Goal: Communication & Community: Answer question/provide support

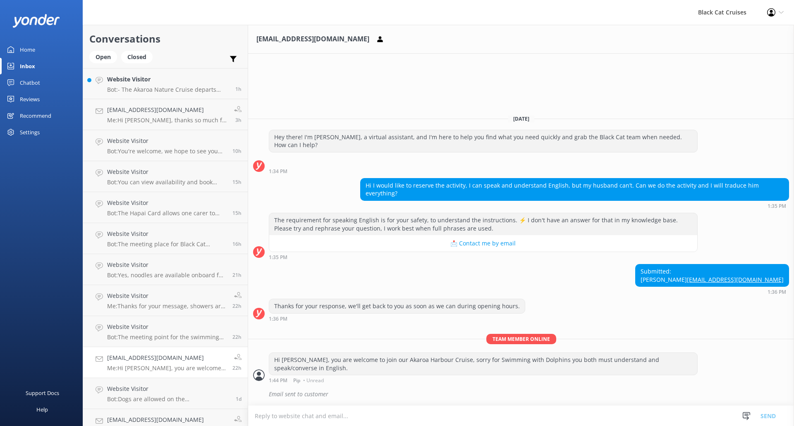
click at [26, 50] on div "Home" at bounding box center [27, 49] width 15 height 17
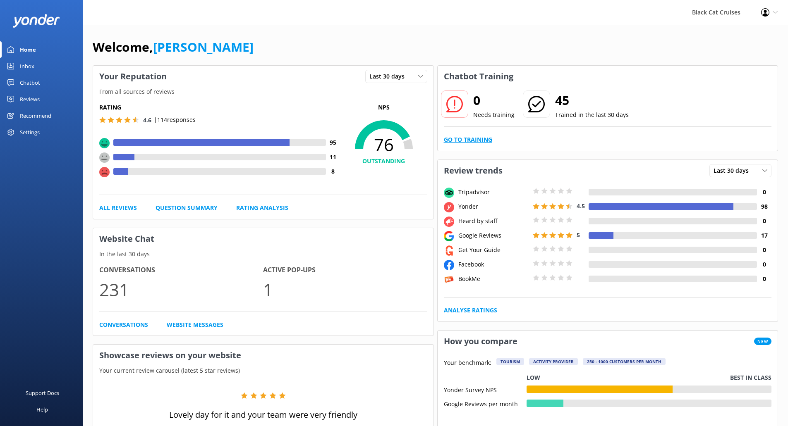
click at [474, 137] on link "Go to Training" at bounding box center [468, 139] width 48 height 9
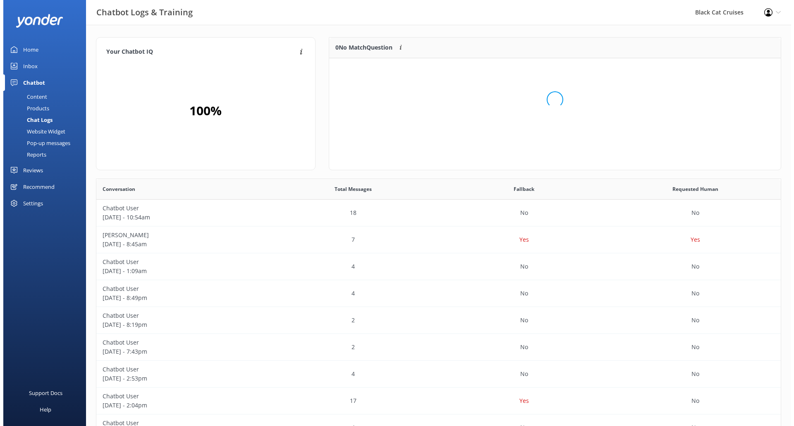
scroll to position [98, 445]
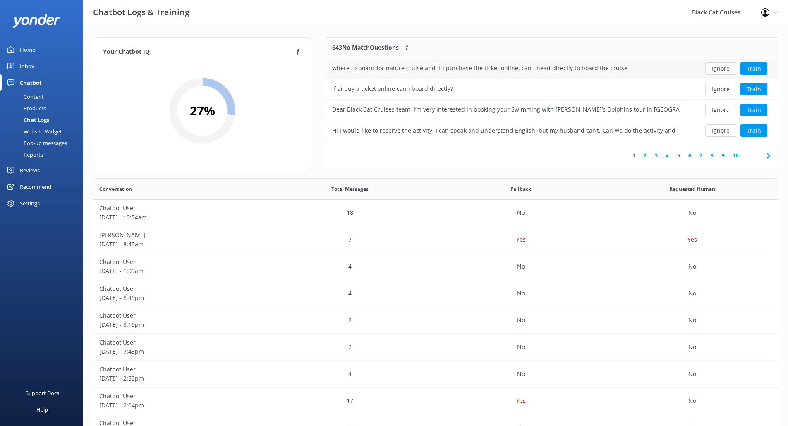
click at [725, 69] on button "Ignore" at bounding box center [720, 68] width 31 height 12
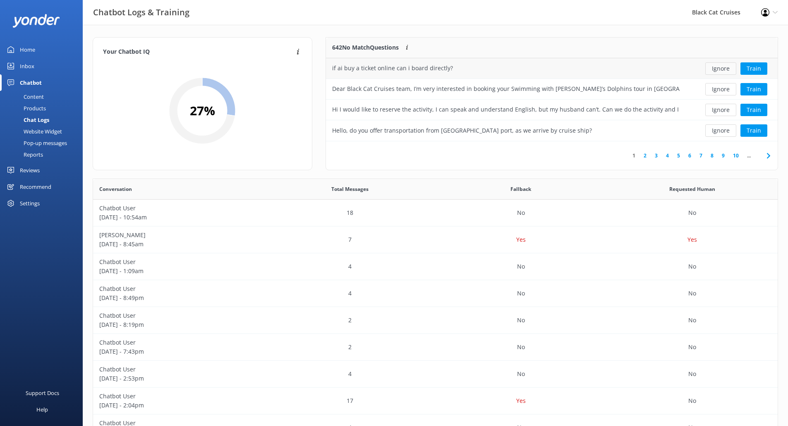
click at [725, 68] on button "Ignore" at bounding box center [720, 68] width 31 height 12
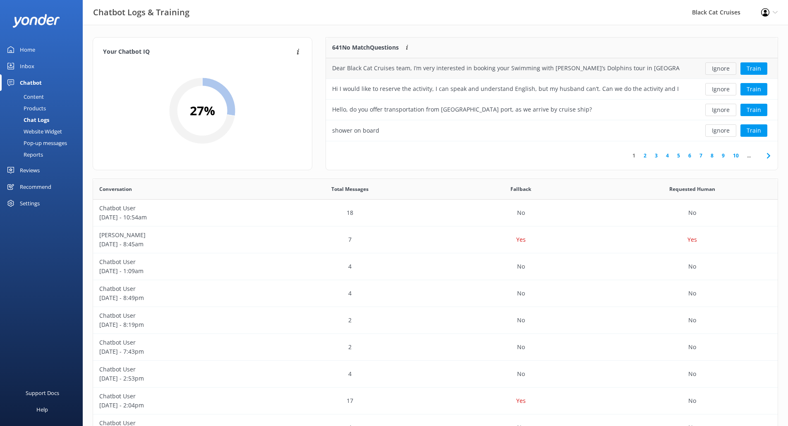
click at [725, 68] on button "Ignore" at bounding box center [720, 68] width 31 height 12
click at [731, 72] on button "Ignore" at bounding box center [720, 68] width 31 height 12
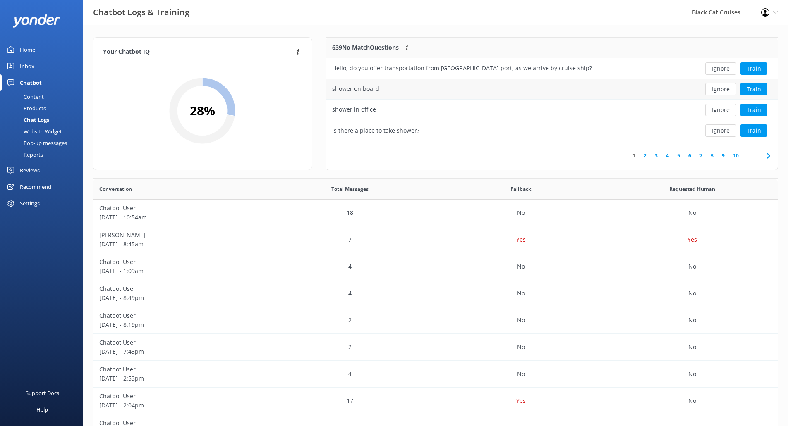
click at [406, 86] on div "shower on board" at bounding box center [506, 89] width 360 height 21
click at [390, 128] on div "is there a place to take shower?" at bounding box center [375, 130] width 87 height 9
click at [757, 134] on button "Train" at bounding box center [753, 130] width 27 height 12
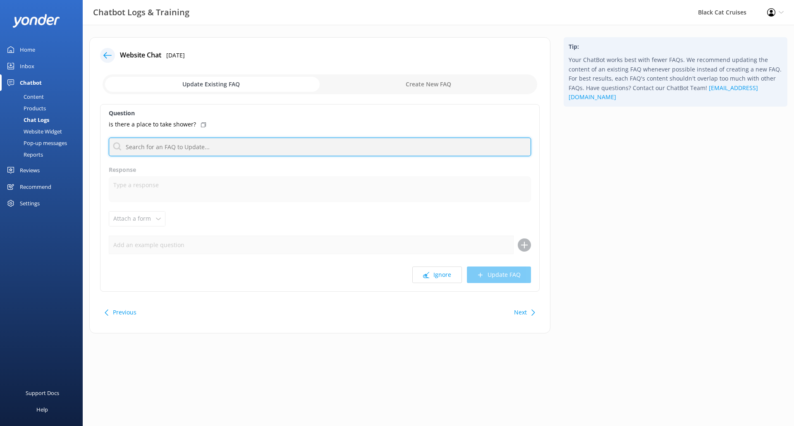
click at [191, 151] on input "text" at bounding box center [320, 147] width 422 height 19
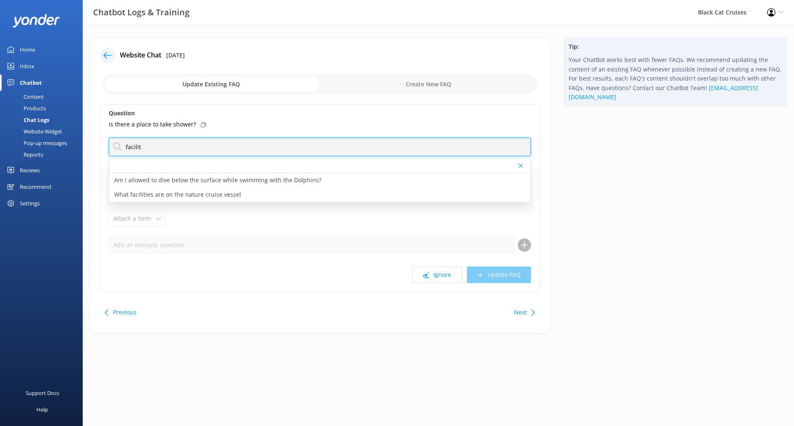
type input "faciliti"
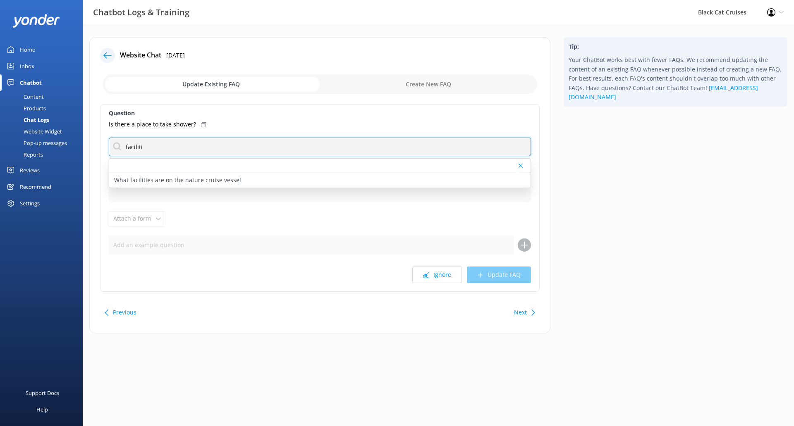
drag, startPoint x: 179, startPoint y: 153, endPoint x: 40, endPoint y: 148, distance: 139.0
click at [40, 148] on div "Chatbot Logs & Training Black Cat Cruises Profile Settings Logout Home Inbox Ch…" at bounding box center [397, 192] width 794 height 334
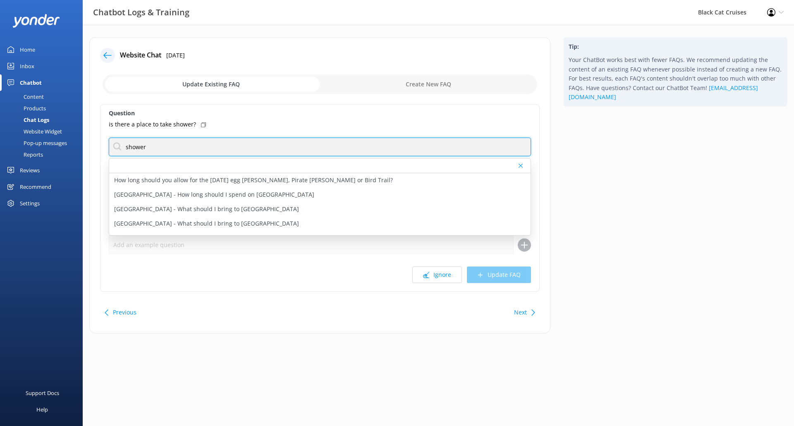
drag, startPoint x: 240, startPoint y: 151, endPoint x: 0, endPoint y: 158, distance: 240.0
click at [0, 158] on div "Chatbot Logs & Training Black Cat Cruises Profile Settings Logout Home Inbox Ch…" at bounding box center [397, 192] width 794 height 334
type input "swimming with"
drag, startPoint x: 207, startPoint y: 138, endPoint x: 0, endPoint y: 135, distance: 207.2
click at [0, 135] on div "Chatbot Logs & Training Black Cat Cruises Profile Settings Logout Home Inbox Ch…" at bounding box center [397, 192] width 794 height 334
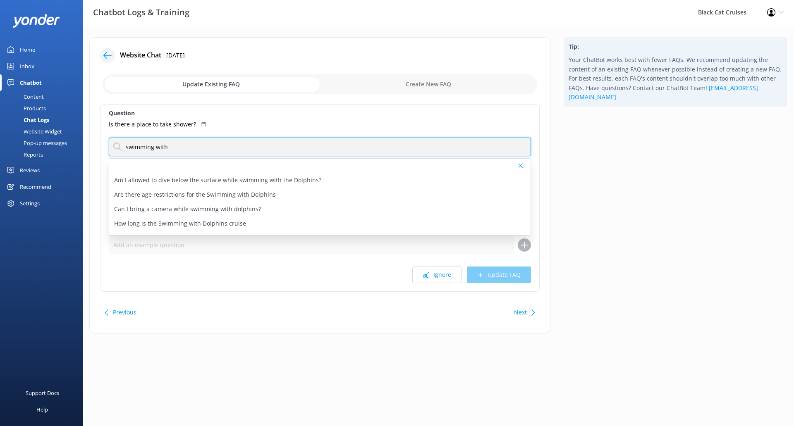
click at [203, 146] on input "swimming with" at bounding box center [320, 147] width 422 height 19
drag, startPoint x: 213, startPoint y: 146, endPoint x: 0, endPoint y: 147, distance: 213.4
click at [0, 147] on div "Chatbot Logs & Training Black Cat Cruises Profile Settings Logout Home Inbox Ch…" at bounding box center [397, 192] width 794 height 334
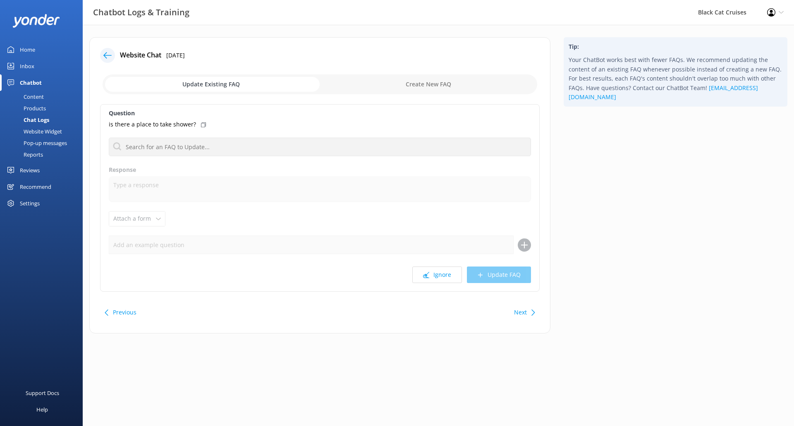
click at [444, 77] on input "checkbox" at bounding box center [320, 84] width 435 height 20
checkbox input "true"
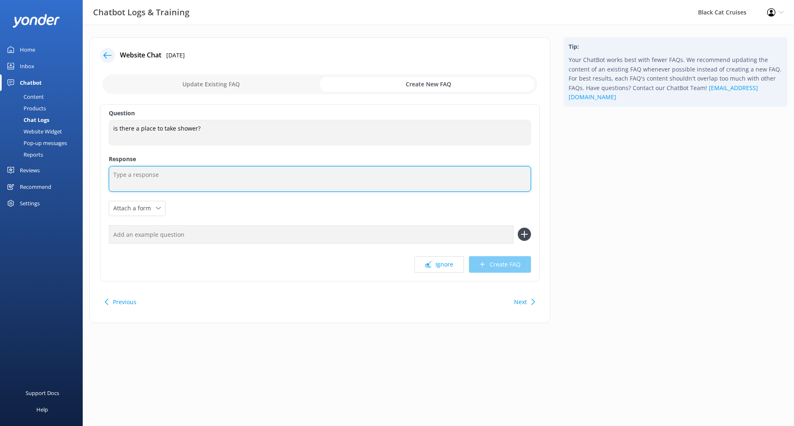
click at [202, 185] on textarea at bounding box center [320, 179] width 422 height 26
type textarea "S"
click at [170, 178] on textarea "We have hot showers and changing rooms for you to use to get in and out of your…" at bounding box center [320, 179] width 422 height 26
click at [394, 174] on textarea "We have hot showers, toilets and changing rooms for you to use to get in and ou…" at bounding box center [320, 179] width 422 height 26
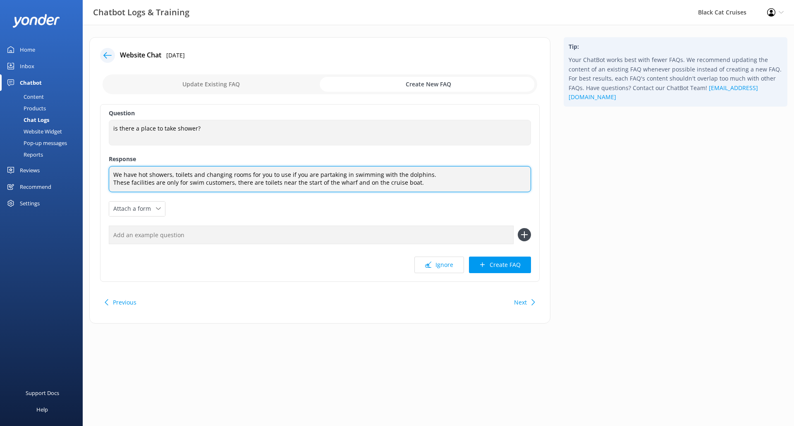
click at [231, 184] on textarea "We have hot showers, toilets and changing rooms for you to use if you are parta…" at bounding box center [320, 179] width 422 height 26
type textarea "We have hot showers, toilets and changing rooms for you to use if you are parta…"
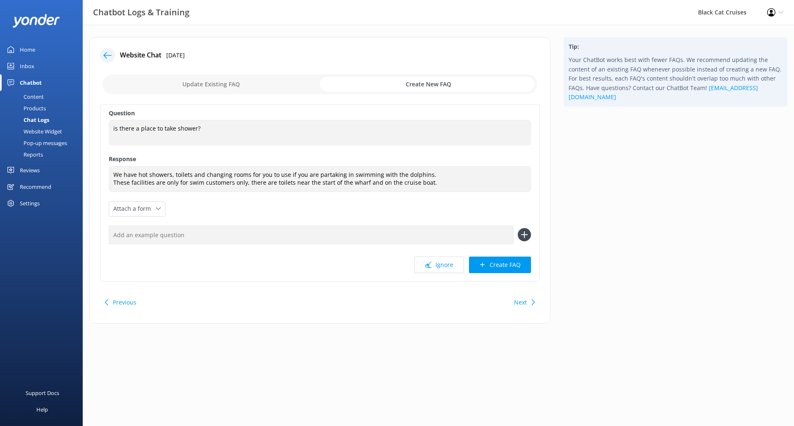
click at [402, 205] on div "Question is there a place to take shower? is there a place to take shower? Resp…" at bounding box center [320, 193] width 440 height 178
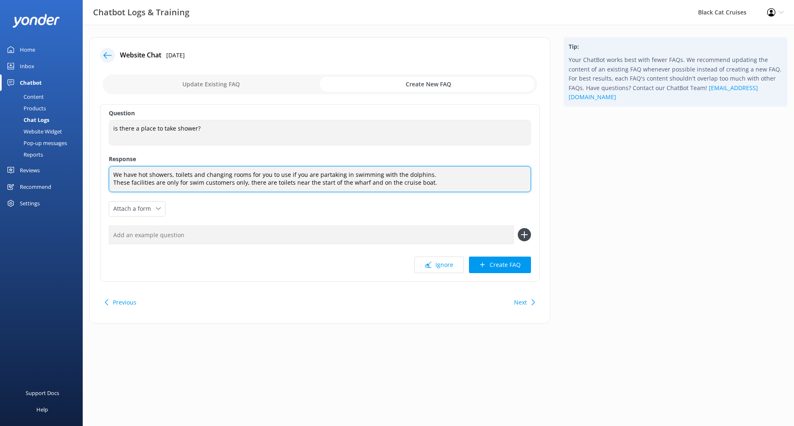
click at [404, 186] on textarea "We have hot showers, toilets and changing rooms for you to use if you are parta…" at bounding box center [320, 179] width 422 height 26
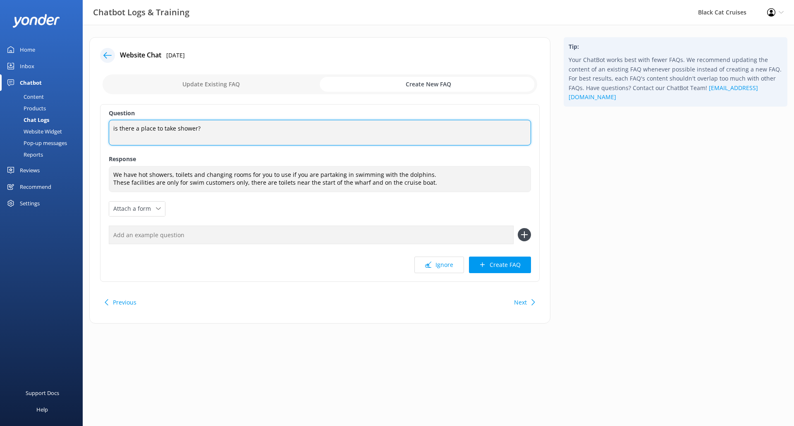
click at [111, 129] on textarea "is there a place to take shower?" at bounding box center [320, 133] width 422 height 26
type textarea "Is there a place to take shower?"
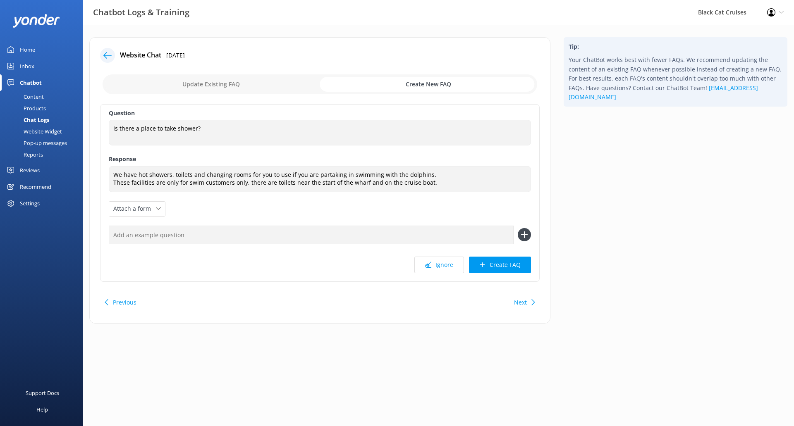
click at [388, 213] on div "Question Is there a place to take shower? Is there a place to take shower? Resp…" at bounding box center [320, 193] width 440 height 178
click at [495, 237] on input "text" at bounding box center [311, 235] width 405 height 19
type input "Are there toilets?"
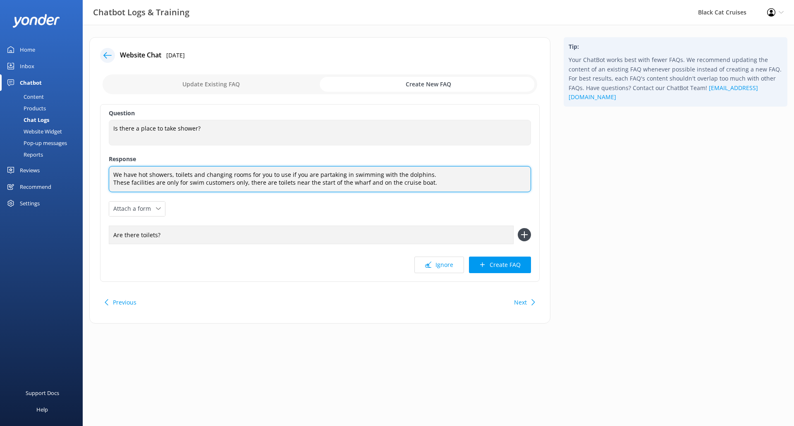
drag, startPoint x: 409, startPoint y: 182, endPoint x: 393, endPoint y: 184, distance: 16.6
click at [393, 184] on textarea "We have hot showers, toilets and changing rooms for you to use if you are parta…" at bounding box center [320, 179] width 422 height 26
click at [406, 183] on textarea "We have hot showers, toilets and changing rooms for you to use if you are parta…" at bounding box center [320, 179] width 422 height 26
type textarea "We have hot showers, toilets and changing rooms for you to use if you are parta…"
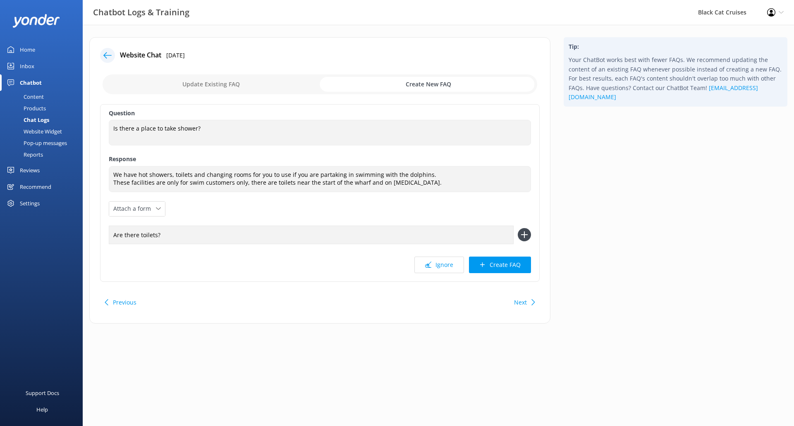
click at [337, 216] on div "Question Is there a place to take shower? Is there a place to take shower? Resp…" at bounding box center [320, 193] width 440 height 178
click at [522, 233] on icon at bounding box center [524, 234] width 13 height 13
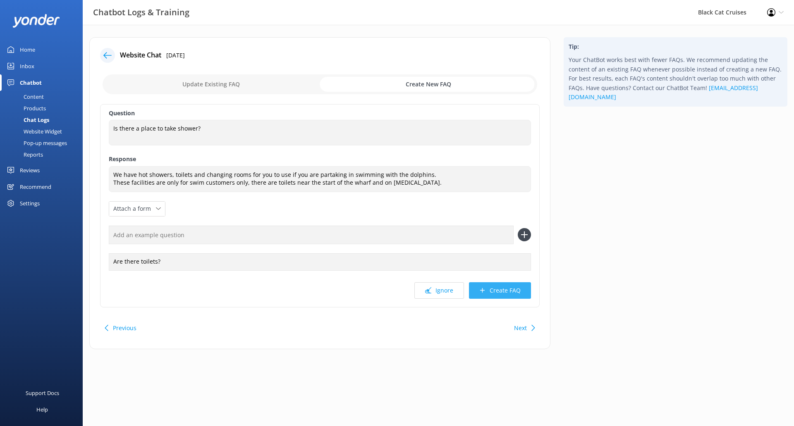
click at [484, 289] on icon at bounding box center [482, 290] width 6 height 6
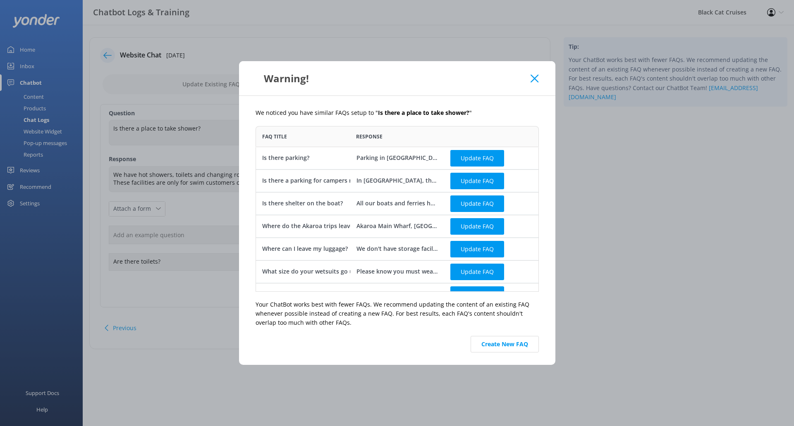
scroll to position [160, 277]
click at [509, 349] on button "Create New FAQ" at bounding box center [505, 344] width 68 height 17
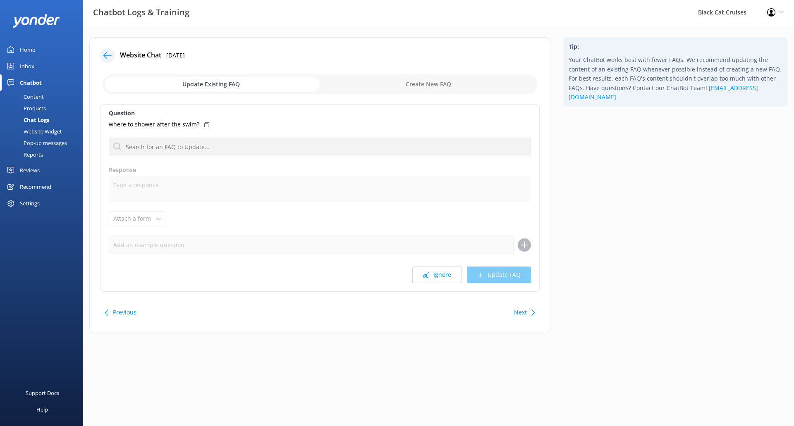
click at [204, 122] on icon at bounding box center [206, 124] width 5 height 5
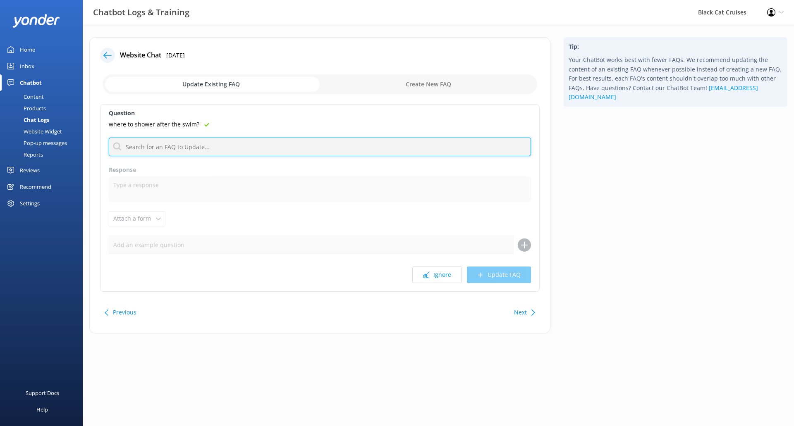
click at [289, 152] on input "text" at bounding box center [320, 147] width 422 height 19
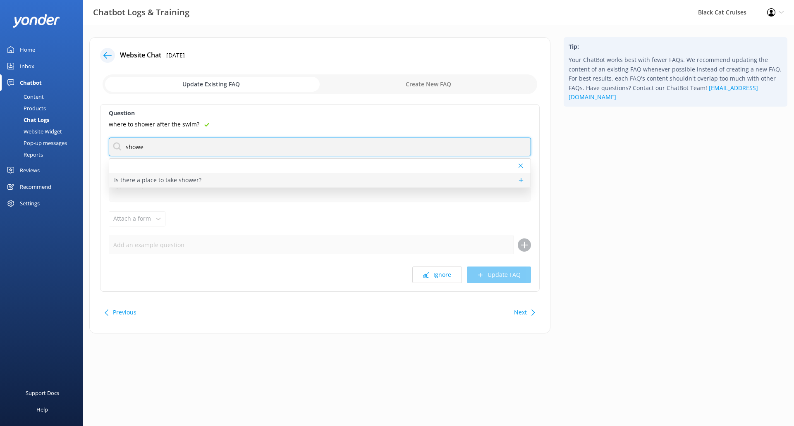
type input "showe"
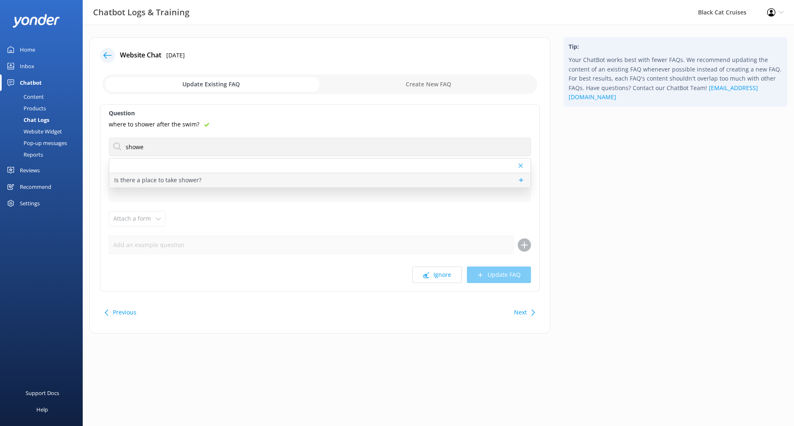
click at [189, 182] on p "Is there a place to take shower?" at bounding box center [157, 180] width 87 height 9
type textarea "We have hot showers, toilets and changing rooms for you to use if you are parta…"
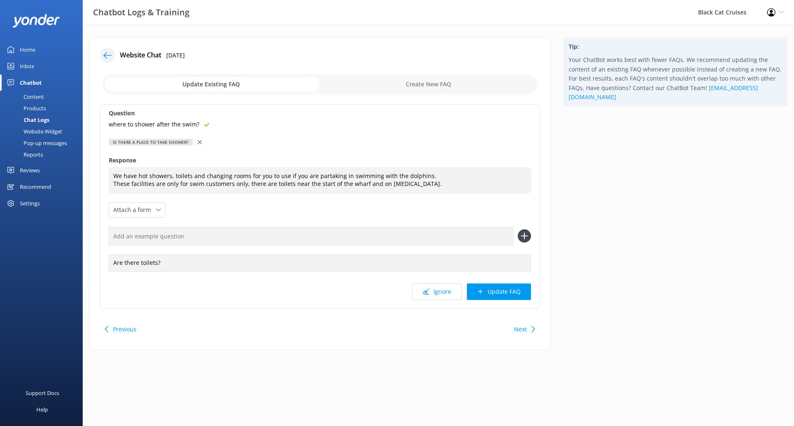
click at [250, 239] on input "text" at bounding box center [311, 236] width 405 height 19
paste input "where to shower after the swim?"
type input "where to shower after the swim?"
click at [521, 237] on icon at bounding box center [524, 236] width 13 height 13
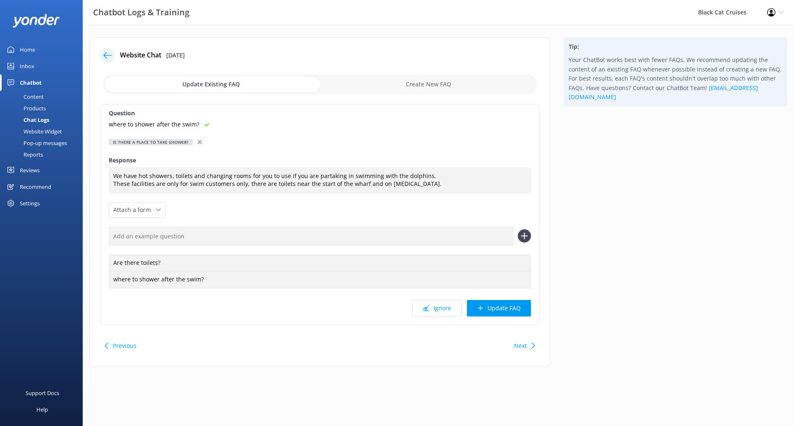
click at [607, 238] on div "Tip: Your ChatBot works best with fewer FAQs. We recommend updating the content…" at bounding box center [675, 206] width 237 height 338
click at [510, 314] on button "Update FAQ" at bounding box center [499, 308] width 64 height 17
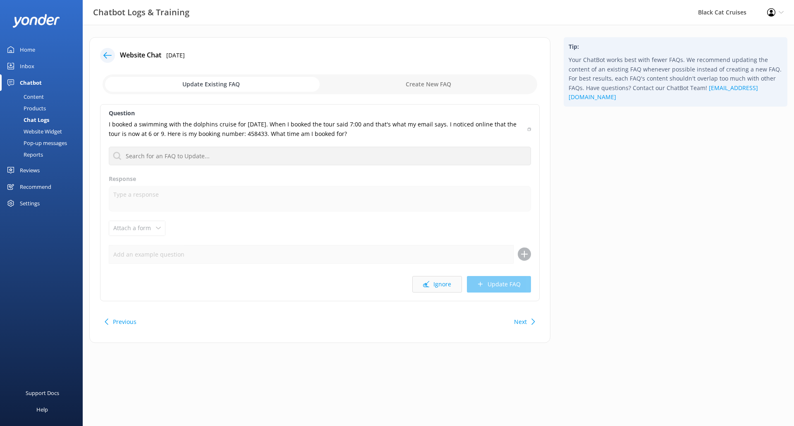
click at [446, 287] on button "Ignore" at bounding box center [437, 284] width 50 height 17
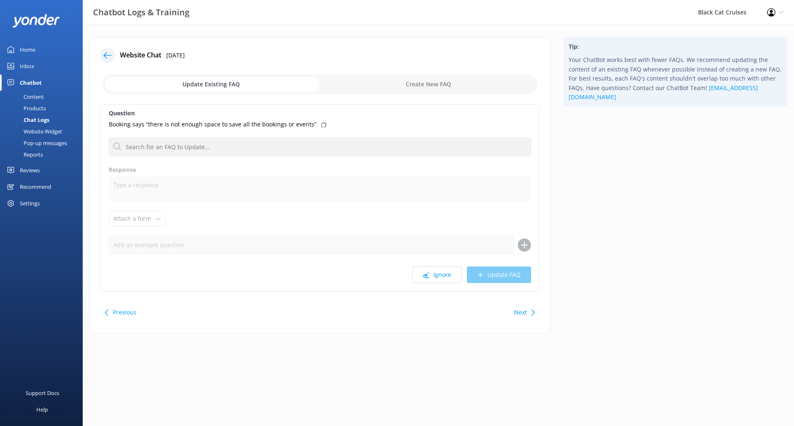
click at [530, 314] on div "Next" at bounding box center [524, 312] width 26 height 17
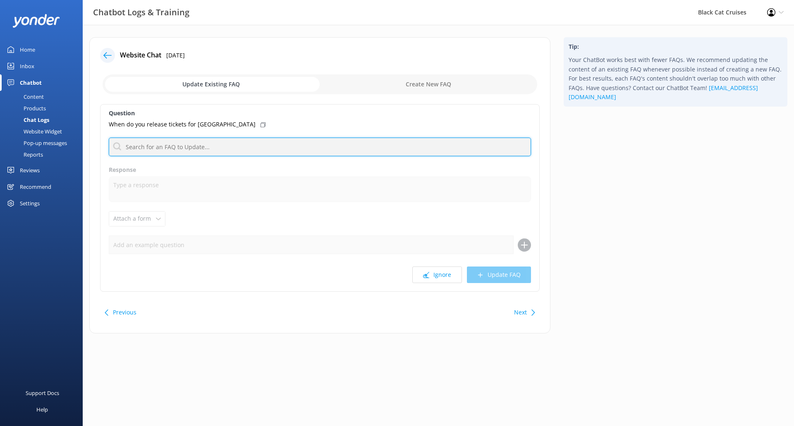
click at [270, 144] on input "text" at bounding box center [320, 147] width 422 height 19
type input "w"
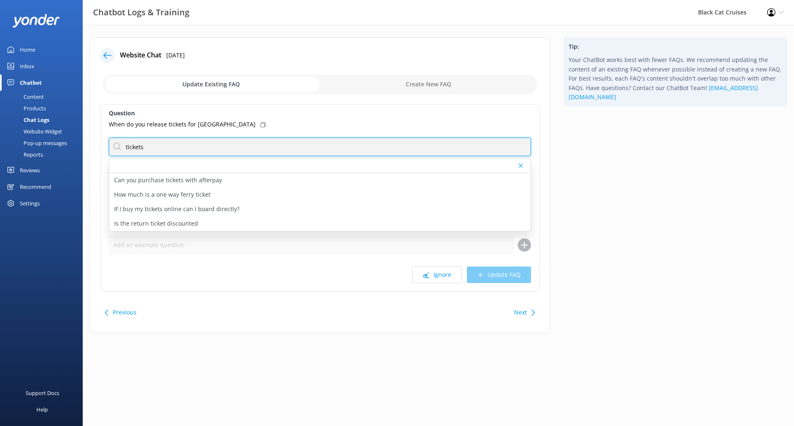
click at [265, 146] on input "tickets" at bounding box center [320, 147] width 422 height 19
drag, startPoint x: 170, startPoint y: 150, endPoint x: 43, endPoint y: 146, distance: 126.2
click at [43, 146] on div "Chatbot Logs & Training Black Cat Cruises Profile Settings Logout Home Inbox Ch…" at bounding box center [397, 192] width 794 height 334
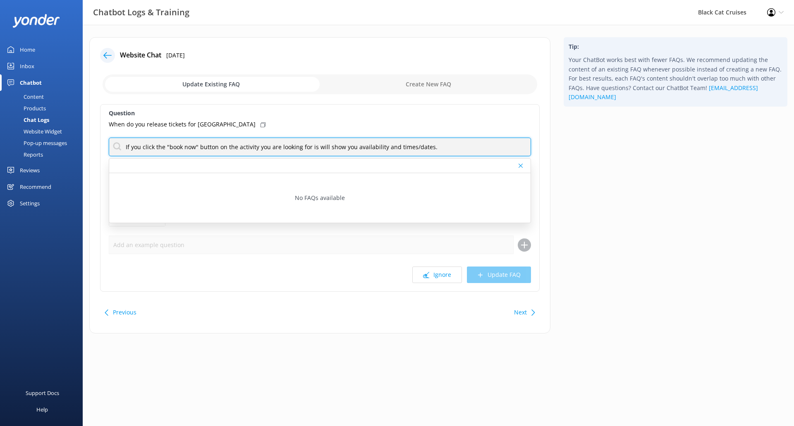
drag, startPoint x: 445, startPoint y: 145, endPoint x: 0, endPoint y: 139, distance: 445.0
click at [0, 139] on div "Chatbot Logs & Training Black Cat Cruises Profile Settings Logout Home Inbox Ch…" at bounding box center [397, 192] width 794 height 334
type input "If you click the "book now" button on the activity you are looking for is will …"
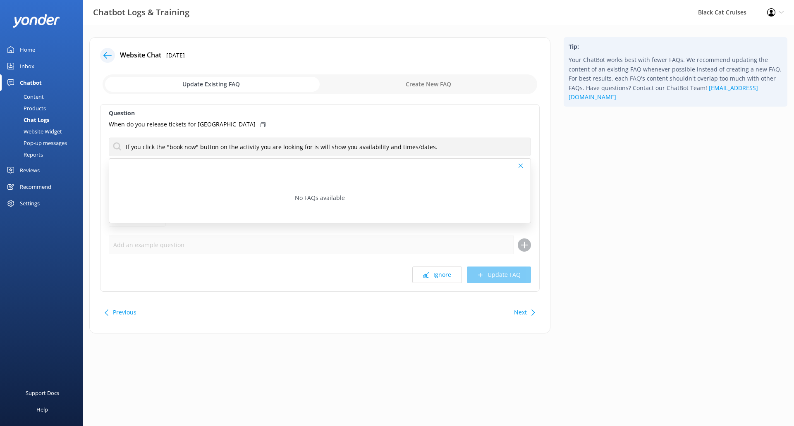
click at [429, 74] on div "Update Existing FAQ Create New FAQ" at bounding box center [320, 84] width 440 height 25
click at [431, 80] on input "checkbox" at bounding box center [320, 84] width 435 height 20
checkbox input "true"
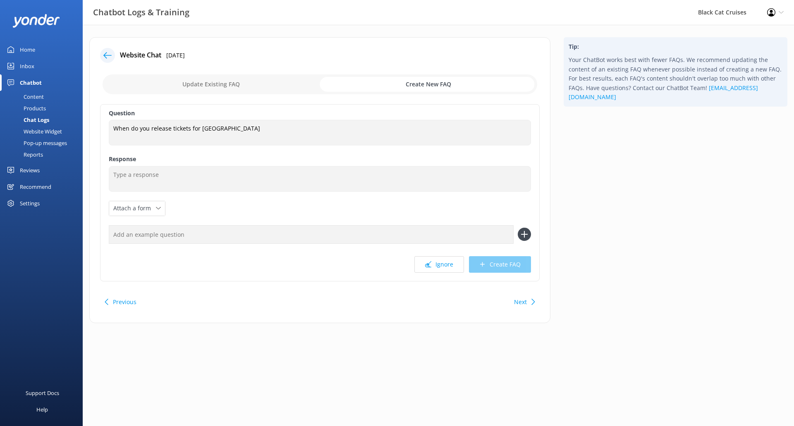
drag, startPoint x: 181, startPoint y: 165, endPoint x: 180, endPoint y: 170, distance: 5.4
click at [181, 165] on div "Question When do you release tickets for [GEOGRAPHIC_DATA] When do you release …" at bounding box center [320, 192] width 440 height 177
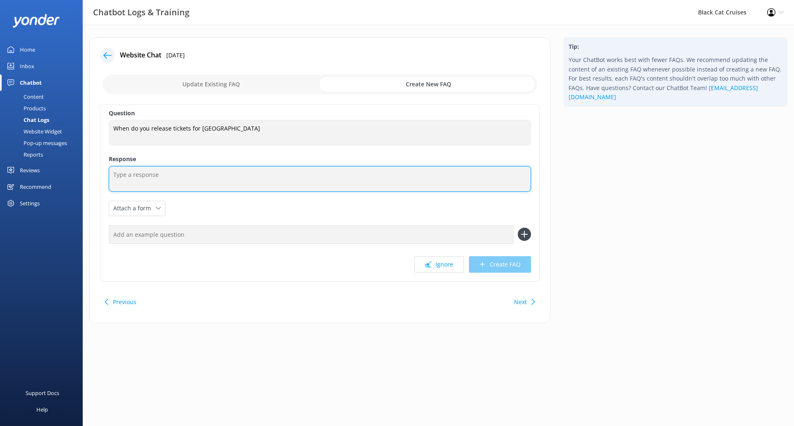
click at [179, 174] on textarea at bounding box center [320, 179] width 422 height 26
paste textarea "If you click the "book now" button on the activity you are looking for is will …"
type textarea "If you click the "book now" button on the activity you are looking for is will …"
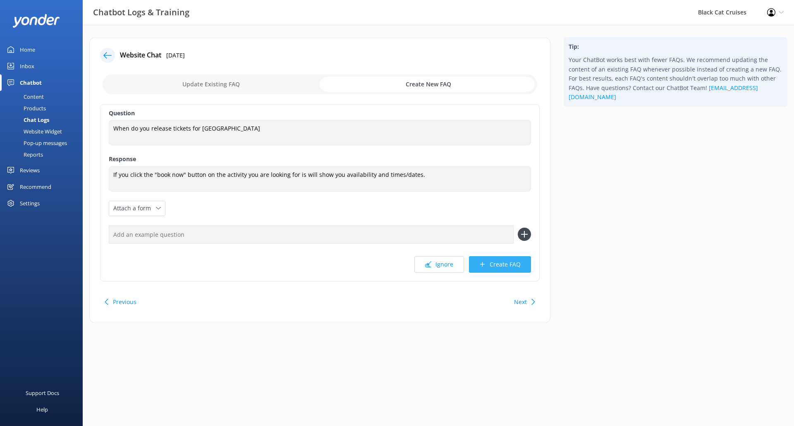
click at [496, 263] on button "Create FAQ" at bounding box center [500, 264] width 62 height 17
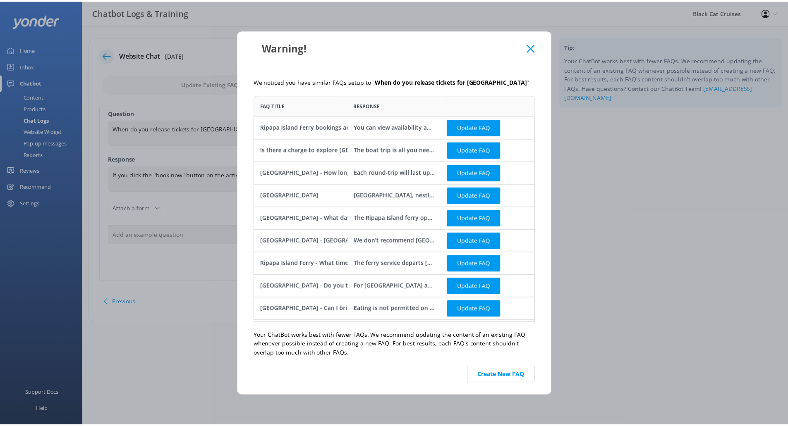
scroll to position [222, 277]
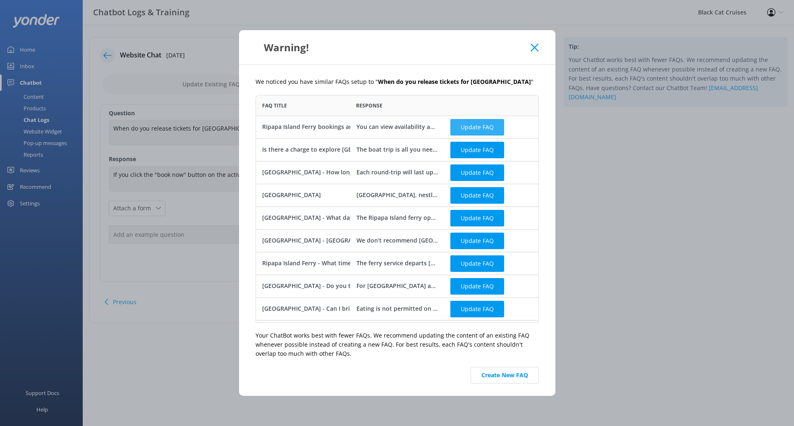
click at [489, 125] on button "Update FAQ" at bounding box center [477, 127] width 54 height 17
checkbox input "false"
type textarea "You can view availability and book the Ripapa Island Ferry online at [URL][DOMA…"
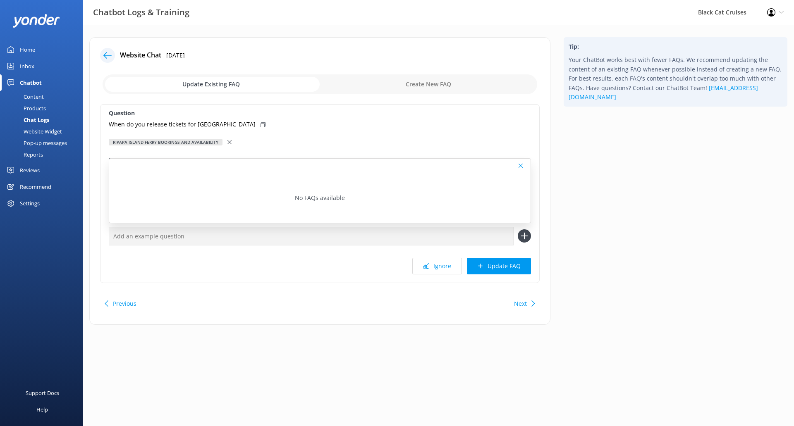
click at [482, 132] on div "Question When do you release tickets for [GEOGRAPHIC_DATA] [GEOGRAPHIC_DATA] Fe…" at bounding box center [320, 193] width 440 height 179
click at [520, 165] on icon at bounding box center [521, 165] width 4 height 5
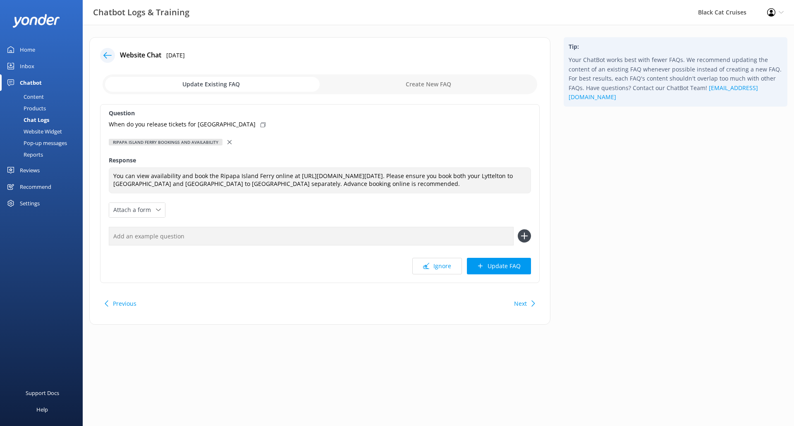
click at [261, 123] on icon at bounding box center [263, 124] width 5 height 5
click at [457, 246] on input "text" at bounding box center [311, 236] width 405 height 19
paste input "When do you release tickets for [GEOGRAPHIC_DATA]"
type input "When do you release tickets for [GEOGRAPHIC_DATA]"
click at [520, 243] on icon at bounding box center [524, 236] width 13 height 13
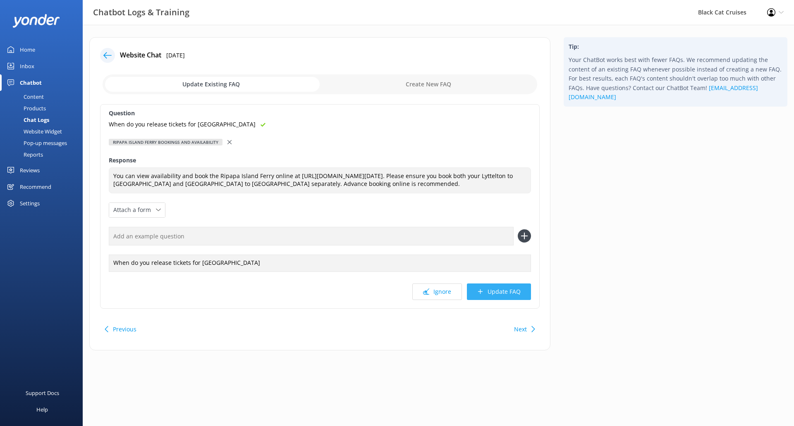
click at [523, 300] on button "Update FAQ" at bounding box center [499, 292] width 64 height 17
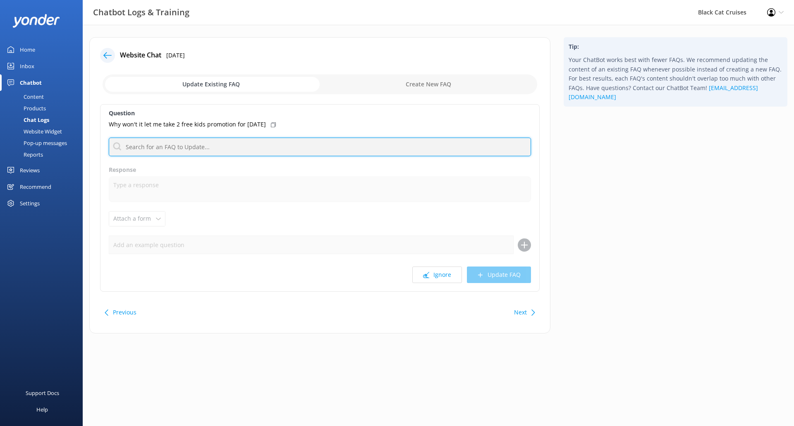
click at [217, 148] on input "text" at bounding box center [320, 147] width 422 height 19
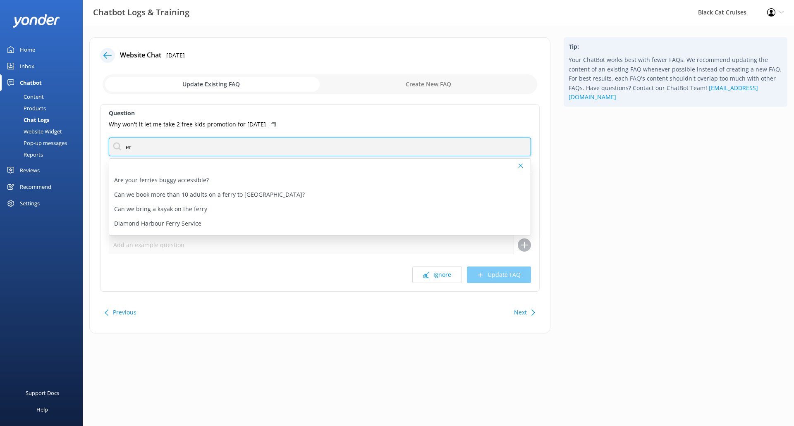
type input "e"
type input "speci"
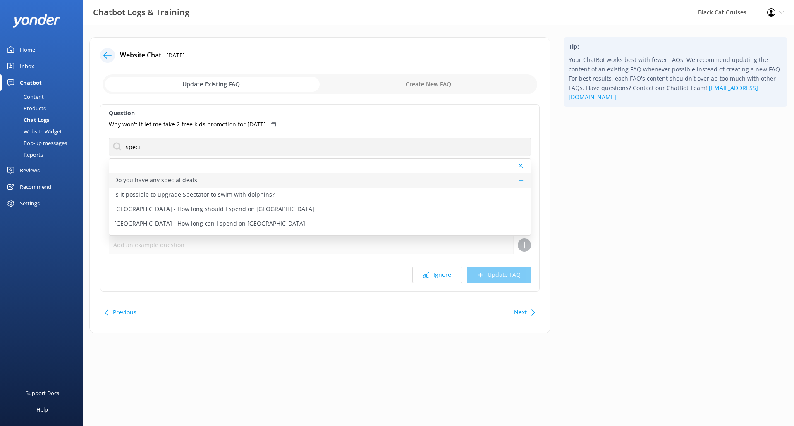
click at [389, 187] on div "Do you have any special deals" at bounding box center [319, 180] width 421 height 14
type textarea "To explore our current specials, please visit our website at [URL][DOMAIN_NAME]…"
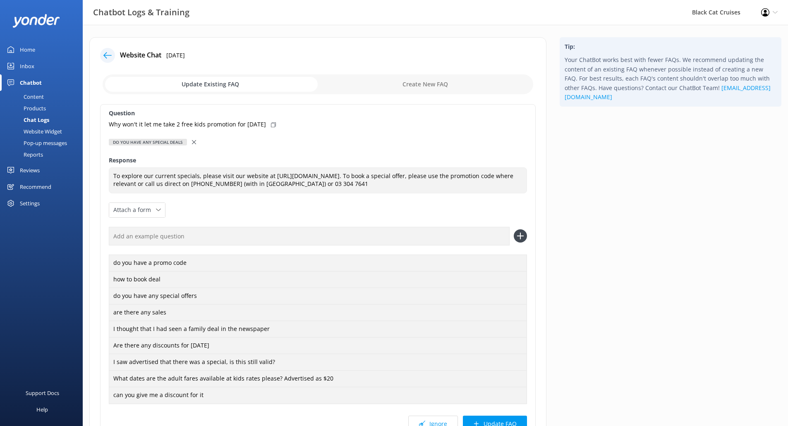
click at [299, 121] on div "Why won't it let me take 2 free kids promotion for [DATE]" at bounding box center [318, 124] width 418 height 9
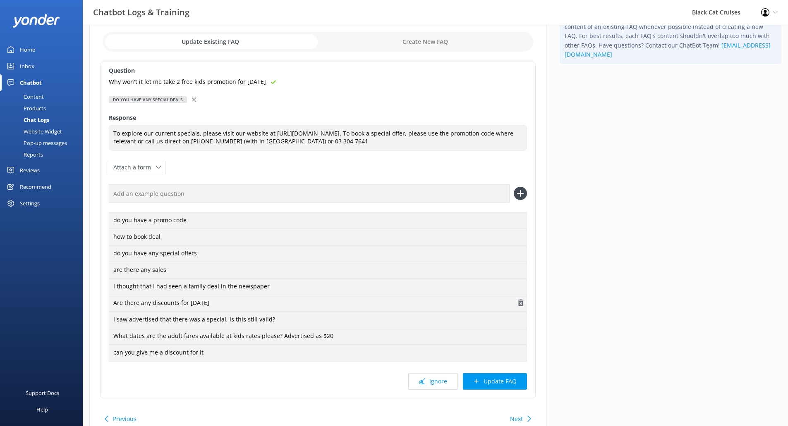
scroll to position [81, 0]
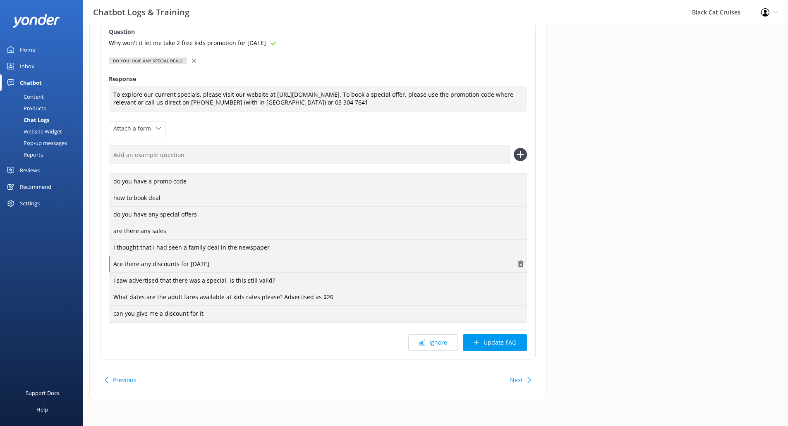
click at [208, 267] on div "Are there any discounts for [DATE]" at bounding box center [318, 264] width 418 height 17
click at [523, 266] on use "button" at bounding box center [520, 264] width 5 height 7
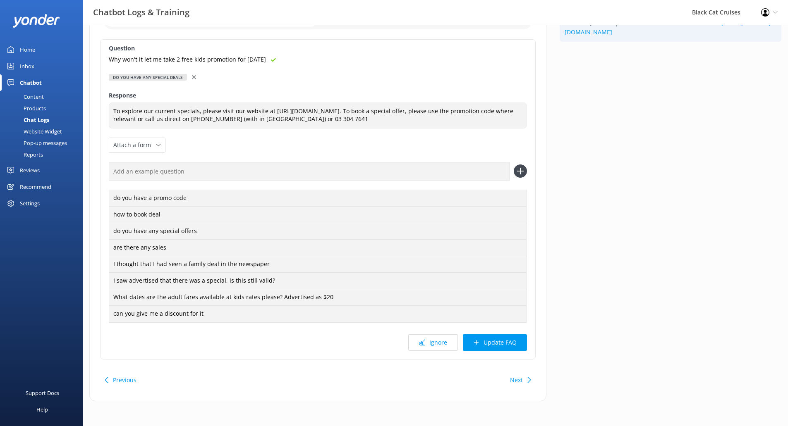
click at [211, 172] on input "text" at bounding box center [309, 171] width 401 height 19
paste input "Why won't it let me take 2 free kids promotion for [DATE]"
drag, startPoint x: 166, startPoint y: 172, endPoint x: 207, endPoint y: 171, distance: 41.4
click at [207, 171] on input "Why won't it let me take 2 free kids promotion for [DATE]" at bounding box center [309, 171] width 401 height 19
drag, startPoint x: 285, startPoint y: 170, endPoint x: 216, endPoint y: 170, distance: 68.7
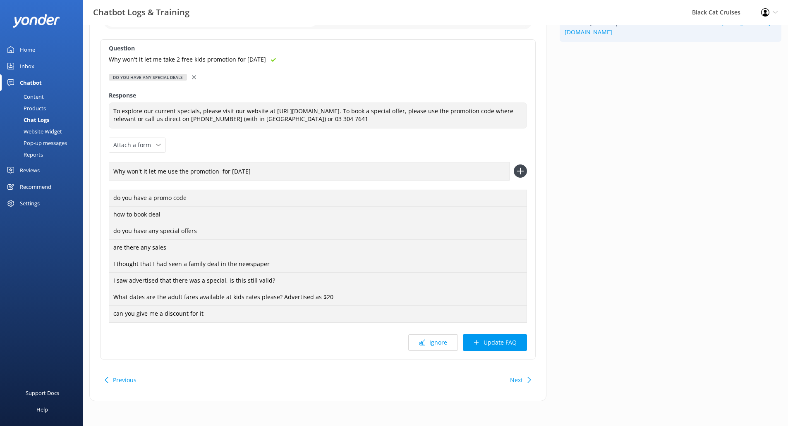
click at [216, 170] on input "Why won't it let me use the promotion for [DATE]" at bounding box center [309, 171] width 401 height 19
type input "Why won't it let me use the promotion."
click at [522, 171] on use at bounding box center [520, 171] width 7 height 7
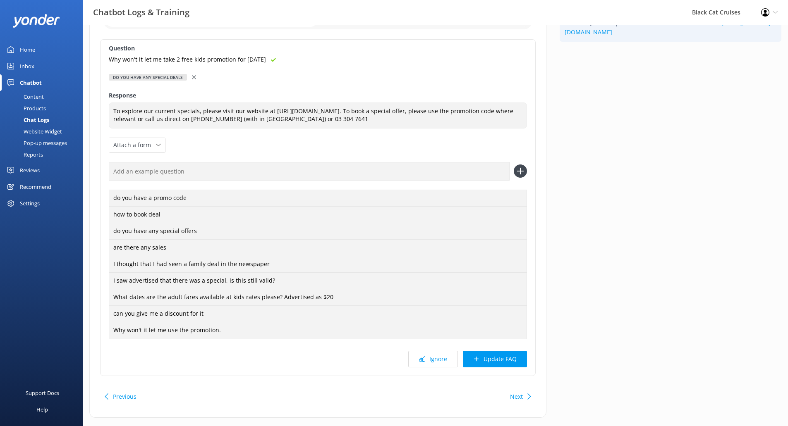
click at [234, 169] on input "text" at bounding box center [309, 171] width 401 height 19
type input "Is there a discount on"
click at [524, 174] on icon at bounding box center [520, 171] width 13 height 13
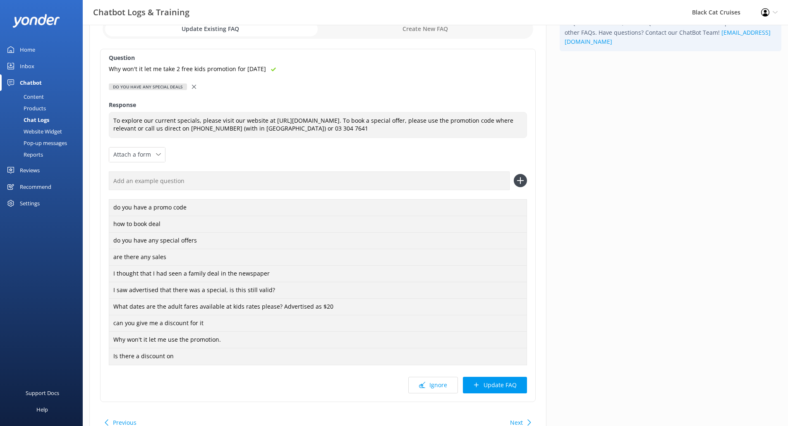
scroll to position [98, 0]
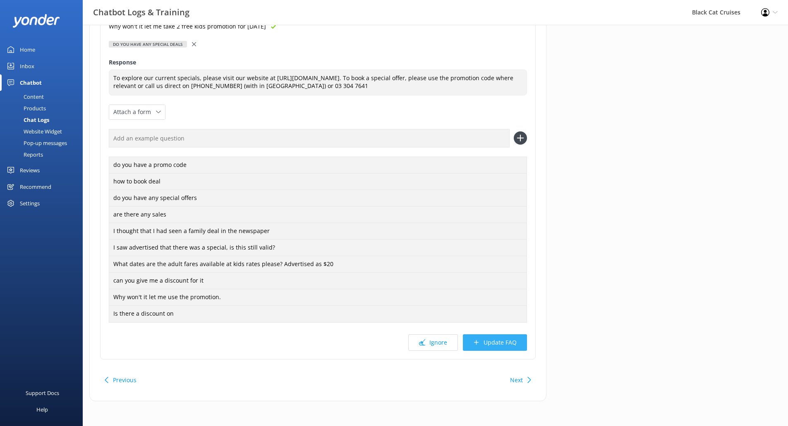
click at [504, 344] on button "Update FAQ" at bounding box center [495, 343] width 64 height 17
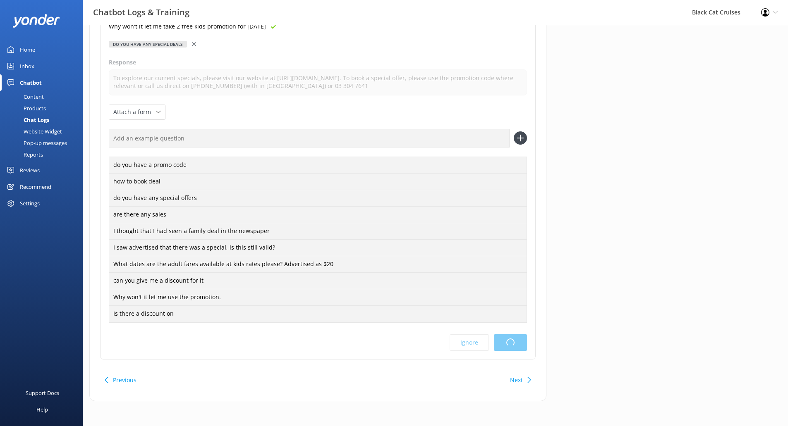
scroll to position [0, 0]
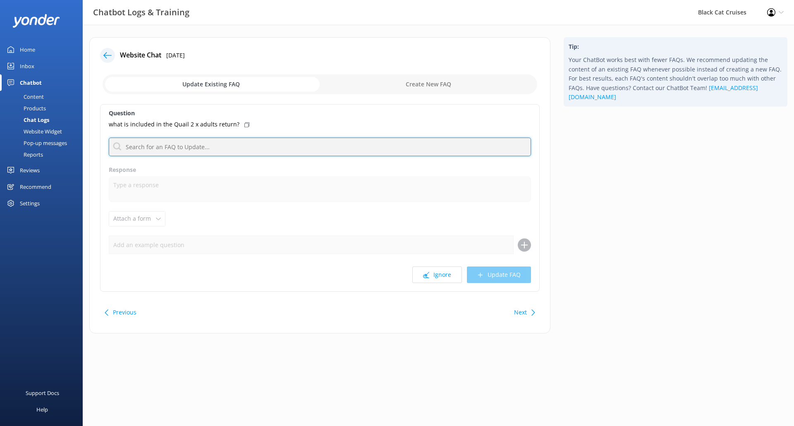
click at [167, 144] on input "text" at bounding box center [320, 147] width 422 height 19
click at [172, 145] on input "text" at bounding box center [320, 147] width 422 height 19
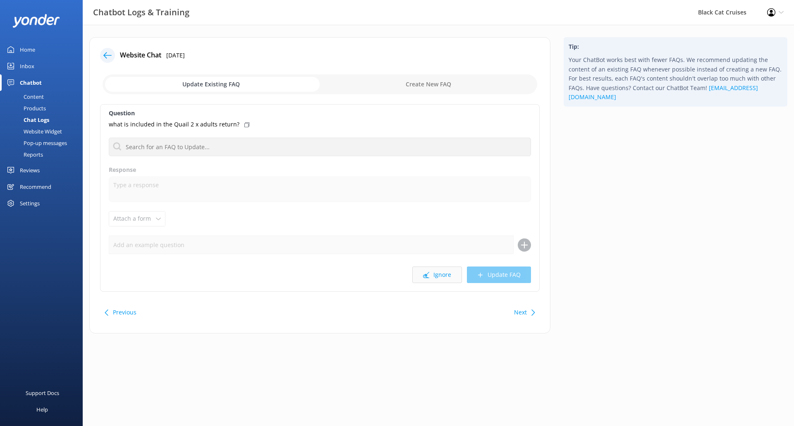
click at [454, 278] on button "Ignore" at bounding box center [437, 275] width 50 height 17
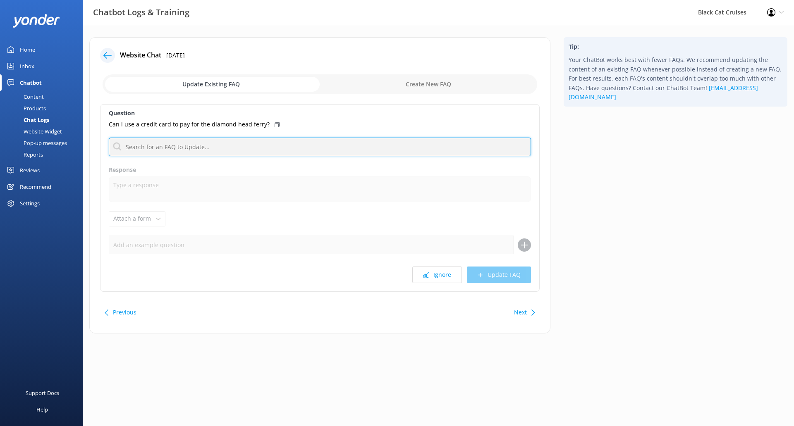
click at [242, 138] on input "text" at bounding box center [320, 147] width 422 height 19
type input "p"
drag, startPoint x: 234, startPoint y: 142, endPoint x: 0, endPoint y: 151, distance: 234.6
click at [0, 151] on div "Chatbot Logs & Training Black Cat Cruises Profile Settings Logout Home Inbox Ch…" at bounding box center [397, 192] width 794 height 334
drag, startPoint x: 158, startPoint y: 143, endPoint x: 0, endPoint y: 161, distance: 159.0
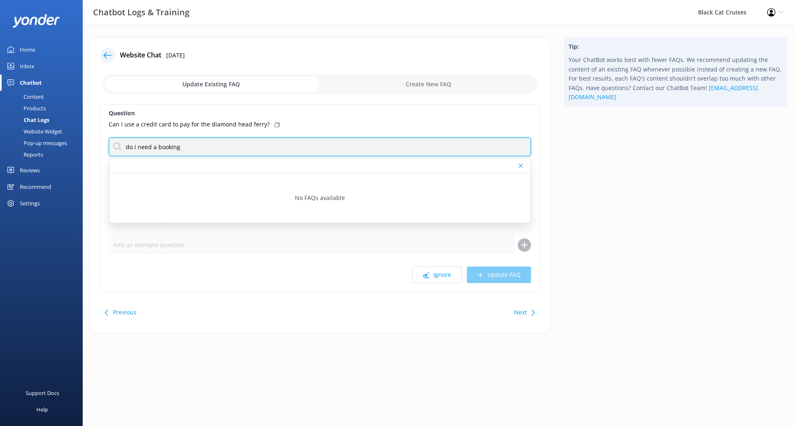
click at [0, 164] on div "Chatbot Logs & Training Black Cat Cruises Profile Settings Logout Home Inbox Ch…" at bounding box center [397, 192] width 794 height 334
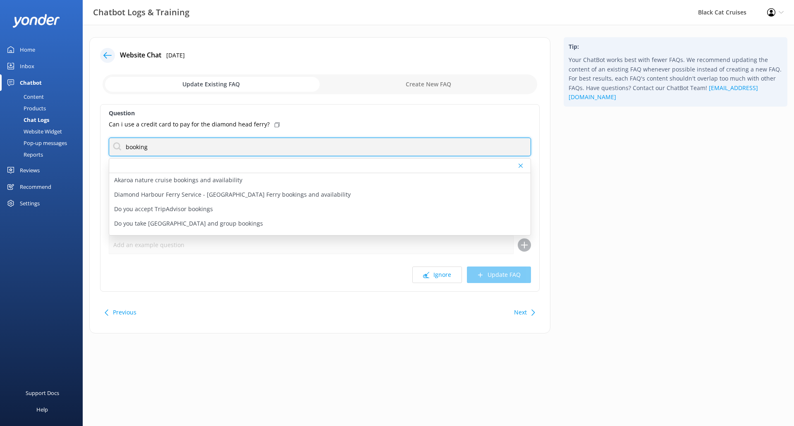
type input "booking"
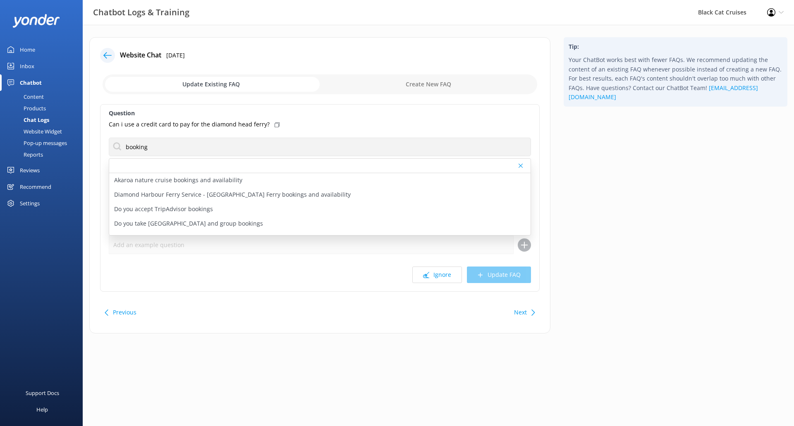
click at [38, 96] on div "Content" at bounding box center [24, 97] width 39 height 12
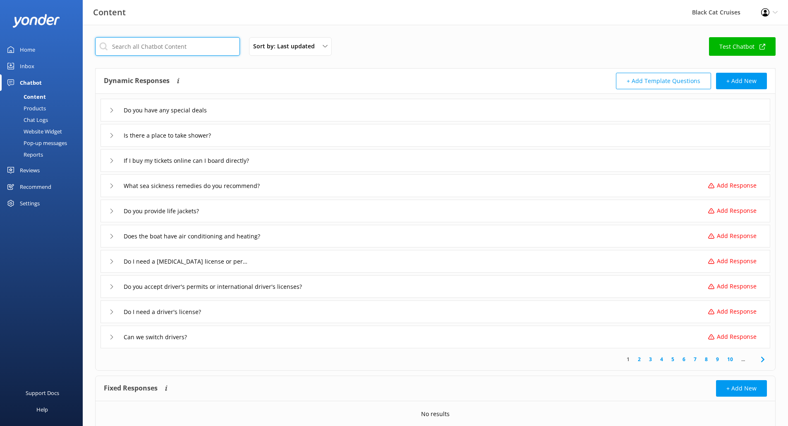
click at [199, 49] on input "text" at bounding box center [167, 46] width 145 height 19
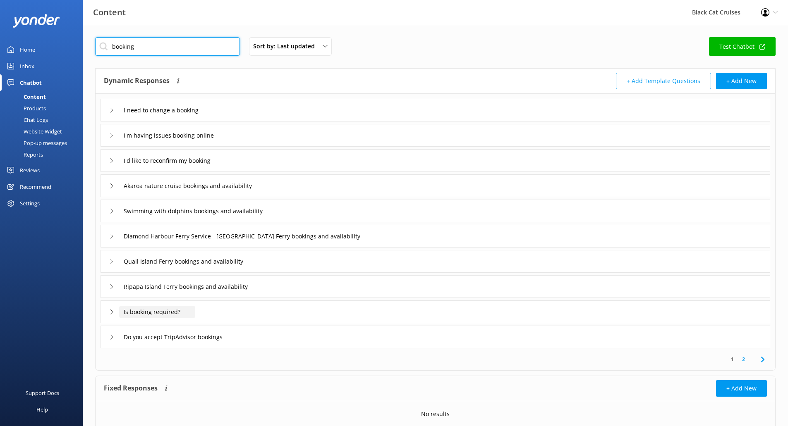
type input "booking"
click at [171, 311] on input "Is booking required?" at bounding box center [157, 312] width 76 height 12
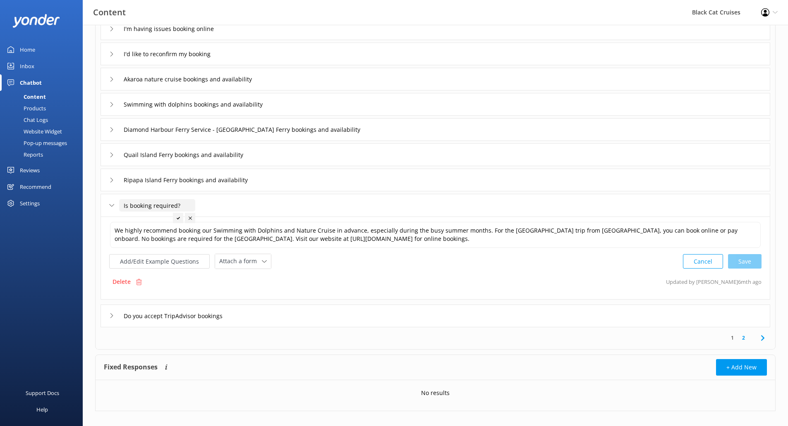
scroll to position [117, 0]
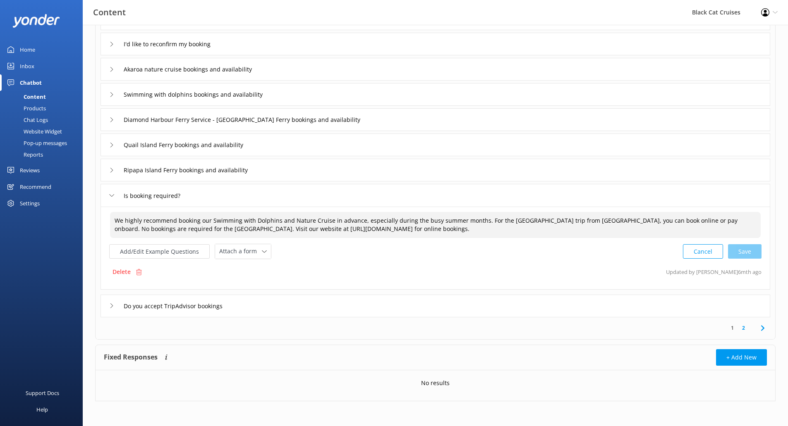
click at [138, 230] on textarea "We highly recommend booking our Swimming with Dolphins and Nature Cruise in adv…" at bounding box center [435, 225] width 651 height 26
type textarea "We highly recommend booking our Swimming with Dolphins and Nature Cruise in adv…"
click at [166, 199] on input "Is booking required?" at bounding box center [157, 195] width 76 height 12
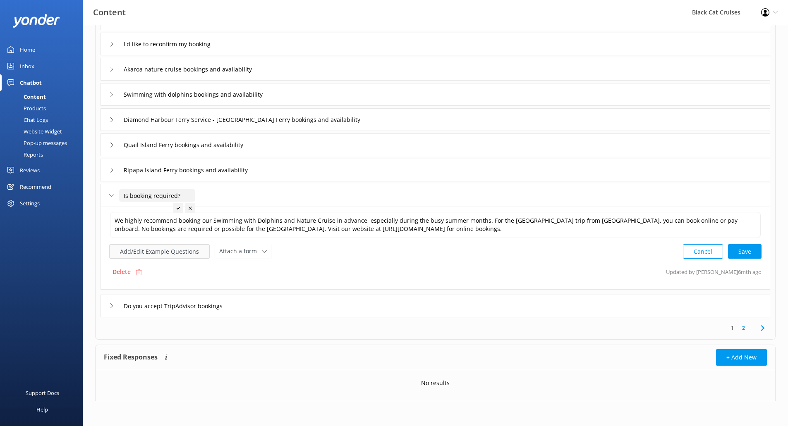
click at [187, 246] on button "Add/Edit Example Questions" at bounding box center [159, 251] width 100 height 14
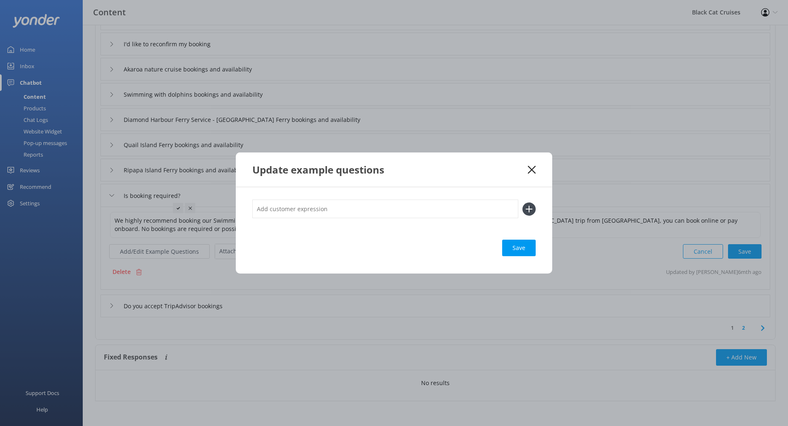
click at [414, 211] on input "text" at bounding box center [385, 209] width 266 height 19
type input "is booking required?"
click at [522, 203] on button at bounding box center [528, 209] width 13 height 13
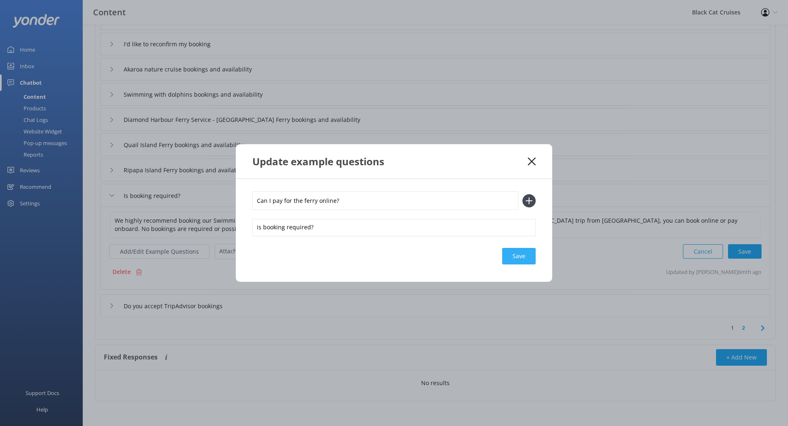
type input "Can I pay for the ferry online?"
click at [511, 250] on div "Loading.." at bounding box center [518, 256] width 33 height 17
click at [521, 260] on div "Save" at bounding box center [518, 256] width 33 height 17
click at [531, 196] on icon at bounding box center [528, 200] width 13 height 13
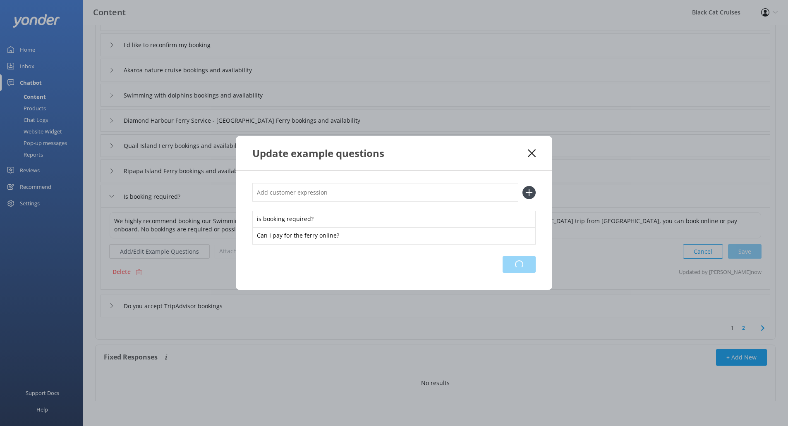
click at [517, 259] on div "Loading.." at bounding box center [518, 264] width 33 height 17
click at [535, 151] on icon at bounding box center [532, 153] width 8 height 8
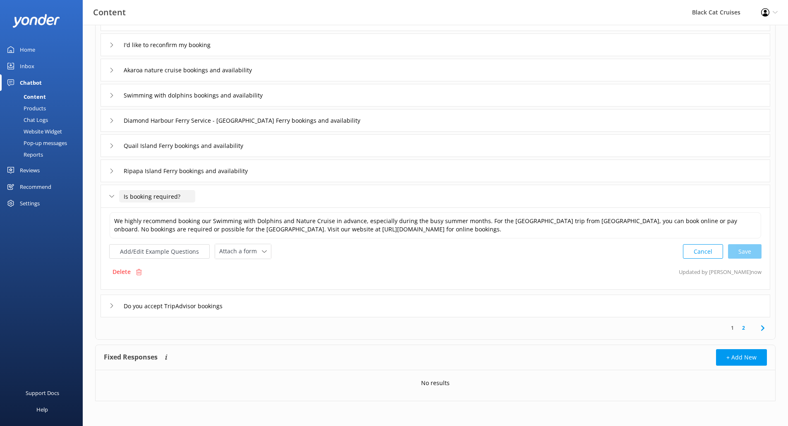
click at [191, 198] on input "Is booking required?" at bounding box center [157, 196] width 76 height 12
drag, startPoint x: 176, startPoint y: 195, endPoint x: 77, endPoint y: 189, distance: 99.8
click at [82, 193] on div "Content Black Cat Cruises Profile Settings Logout Home Inbox Chatbot Content Pr…" at bounding box center [394, 167] width 788 height 517
type input "Do I need a booking?"
click at [175, 209] on div at bounding box center [178, 209] width 10 height 10
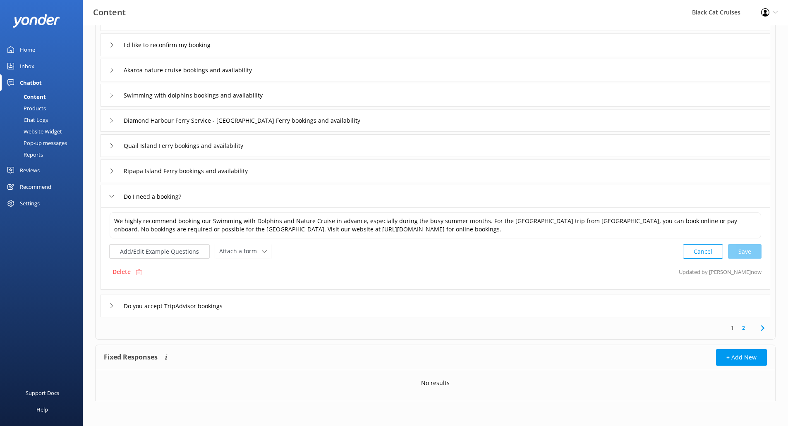
click at [748, 249] on div "Cancel Save" at bounding box center [722, 251] width 79 height 15
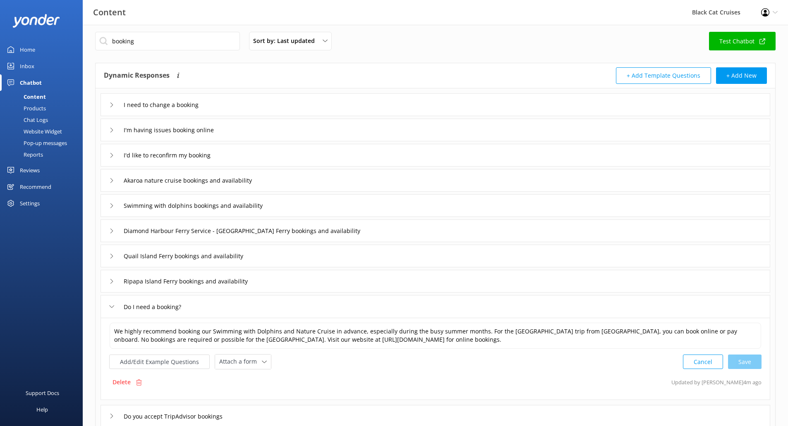
scroll to position [0, 0]
